Goal: Obtain resource: Download file/media

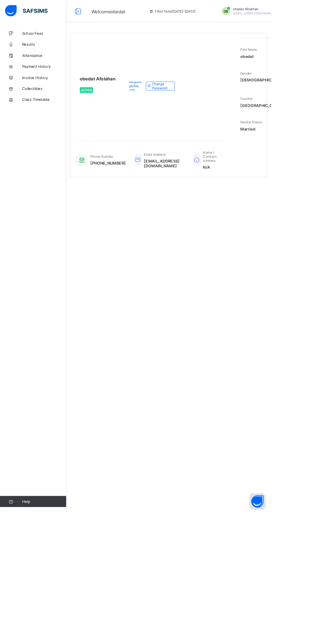
click at [325, 260] on div "**********" at bounding box center [208, 315] width 252 height 631
click at [334, 141] on html "Welcome obedat Third Term / [DATE]-[DATE] OB obedat Afolahan [EMAIL_ADDRESS][DO…" at bounding box center [167, 315] width 334 height 631
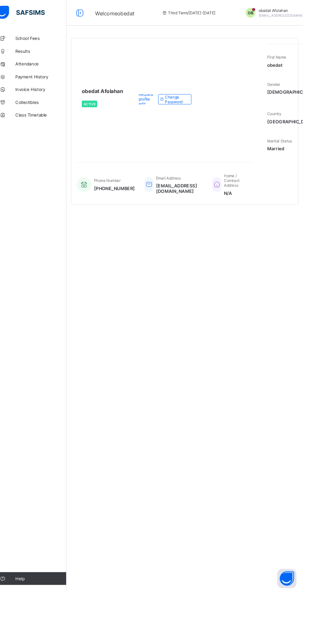
click at [49, 56] on span "Results" at bounding box center [54, 54] width 55 height 5
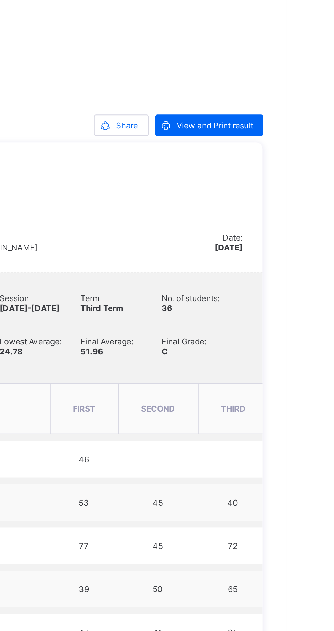
click at [309, 168] on span "View and Print result" at bounding box center [297, 170] width 39 height 5
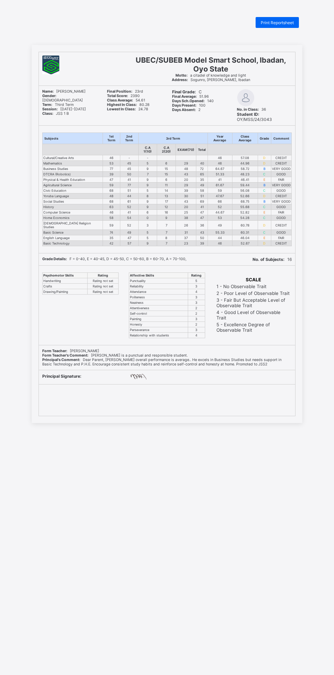
click at [275, 25] on span "Print Reportsheet" at bounding box center [277, 22] width 33 height 5
click at [278, 26] on div "Print Reportsheet" at bounding box center [277, 22] width 43 height 11
click at [283, 22] on span "Print Reportsheet" at bounding box center [277, 22] width 33 height 5
click at [278, 22] on span "Print Reportsheet" at bounding box center [277, 22] width 33 height 5
click at [284, 22] on span "Print Reportsheet" at bounding box center [277, 22] width 33 height 5
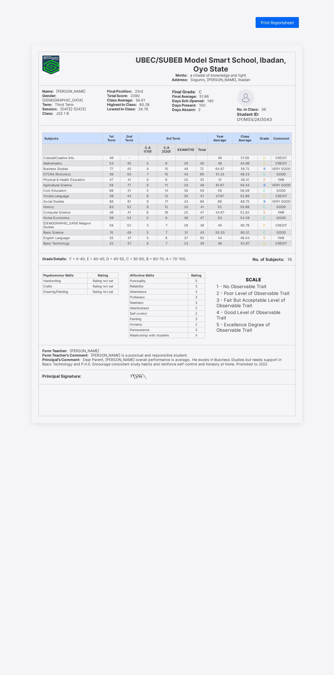
click at [277, 23] on span "Print Reportsheet" at bounding box center [277, 22] width 33 height 5
click at [273, 26] on div "Print Reportsheet" at bounding box center [277, 22] width 43 height 11
click at [270, 37] on div "Print Reportsheet UBEC/SUBEB Model Smart School, Ibadan, Oyo State Motto: a cit…" at bounding box center [167, 354] width 334 height 675
click at [294, 18] on div "Print Reportsheet" at bounding box center [277, 22] width 43 height 11
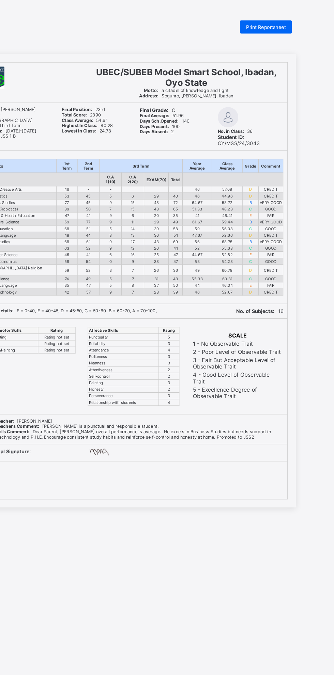
click at [274, 24] on span "Print Reportsheet" at bounding box center [277, 22] width 33 height 5
click at [266, 22] on span "Print Reportsheet" at bounding box center [277, 22] width 33 height 5
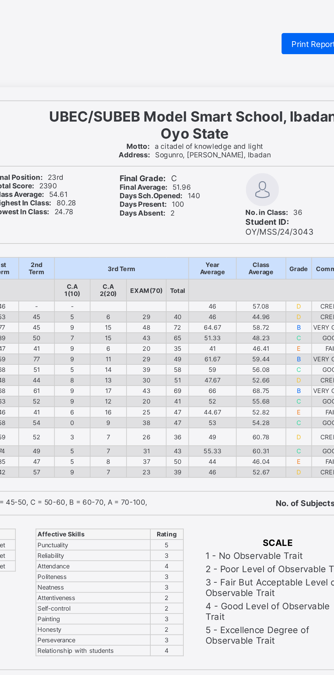
click at [268, 25] on span "Print Reportsheet" at bounding box center [277, 22] width 33 height 5
click at [272, 26] on div "Print Reportsheet" at bounding box center [277, 22] width 43 height 11
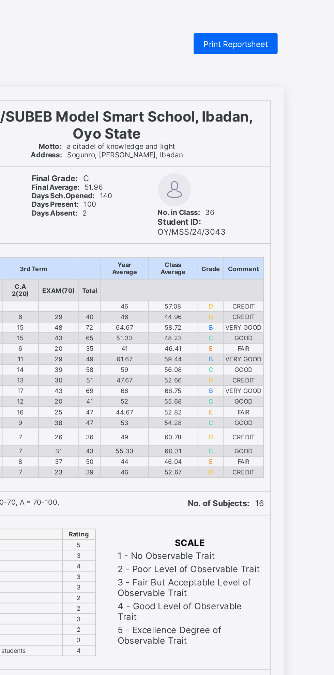
click at [286, 27] on div "Print Reportsheet" at bounding box center [277, 22] width 43 height 11
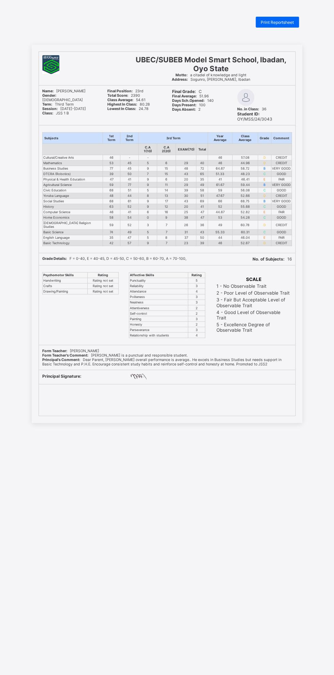
scroll to position [0, 0]
